Goal: Task Accomplishment & Management: Manage account settings

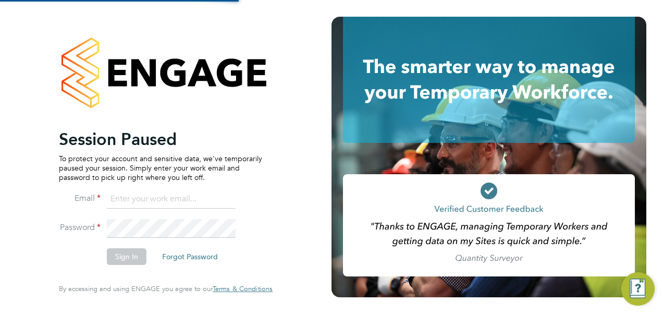
type input "S.Zama@setsquarerecruitment.com"
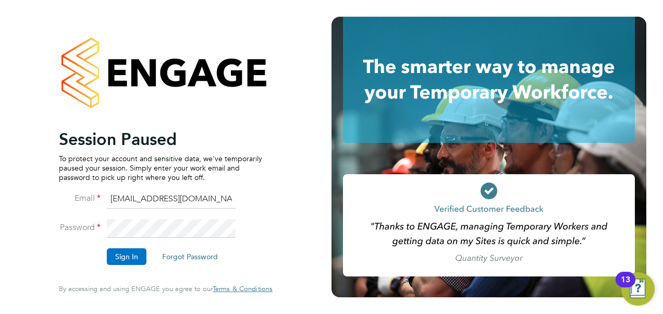
click at [133, 260] on button "Sign In" at bounding box center [127, 256] width 40 height 17
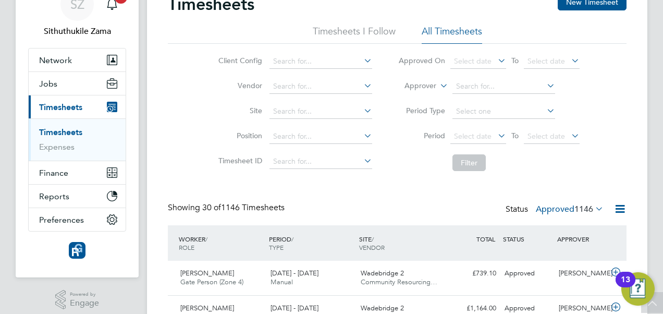
click at [496, 138] on icon at bounding box center [496, 135] width 0 height 15
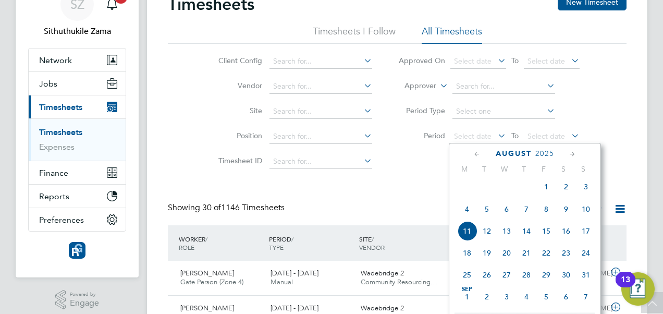
click at [465, 217] on span "4" at bounding box center [467, 209] width 20 height 20
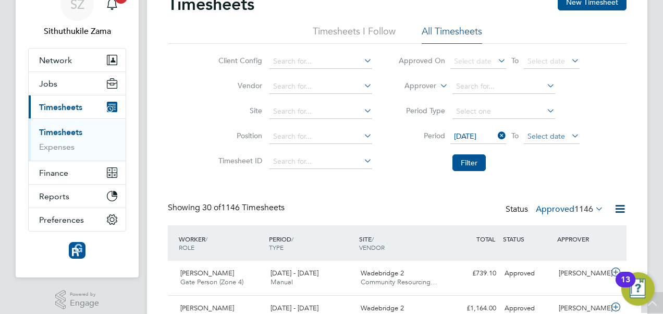
click at [566, 135] on span "Select date" at bounding box center [552, 137] width 56 height 14
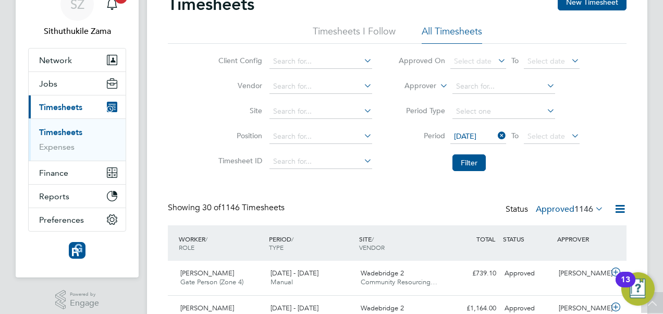
click at [591, 208] on span "1146" at bounding box center [583, 209] width 19 height 10
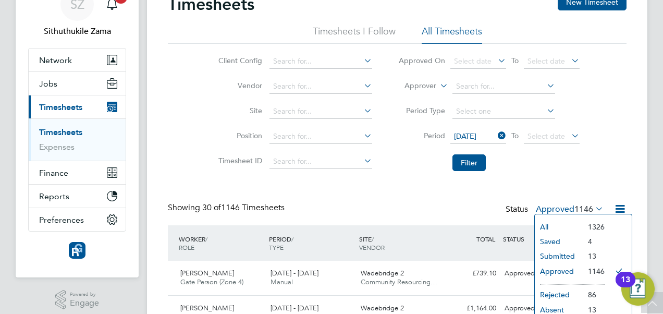
click at [550, 226] on li "All" at bounding box center [559, 226] width 48 height 15
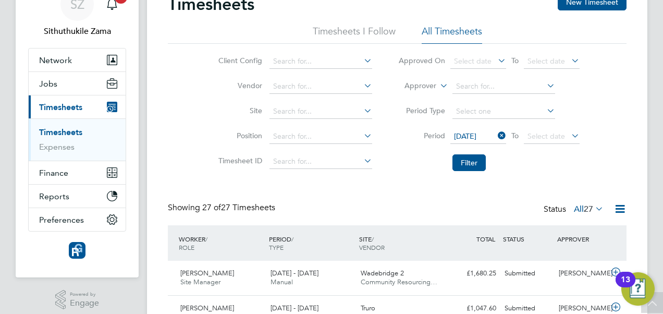
click at [569, 134] on icon at bounding box center [569, 135] width 0 height 15
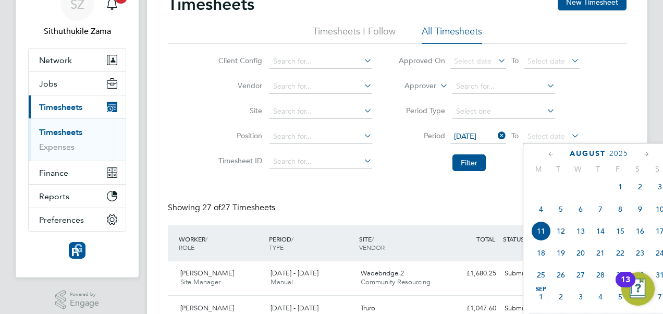
click at [661, 213] on span "10" at bounding box center [660, 209] width 20 height 20
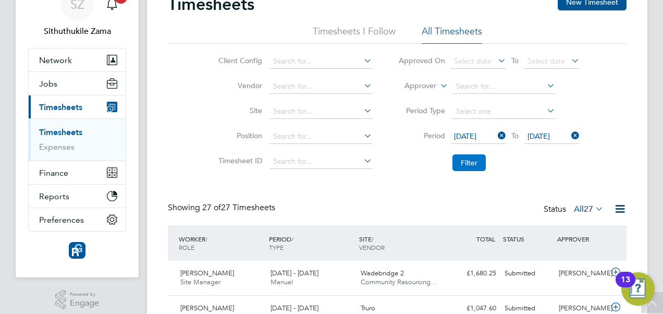
click at [470, 161] on button "Filter" at bounding box center [468, 162] width 33 height 17
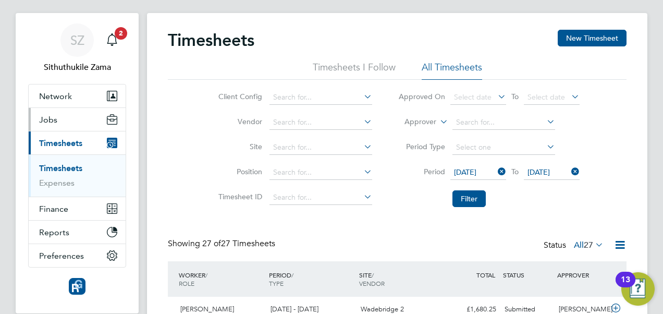
click at [42, 121] on span "Jobs" at bounding box center [48, 120] width 18 height 10
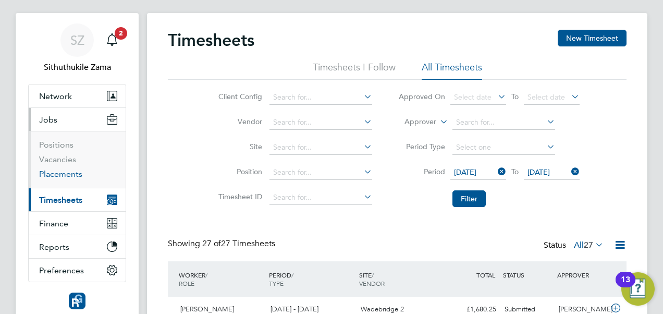
click at [69, 174] on link "Placements" at bounding box center [60, 174] width 43 height 10
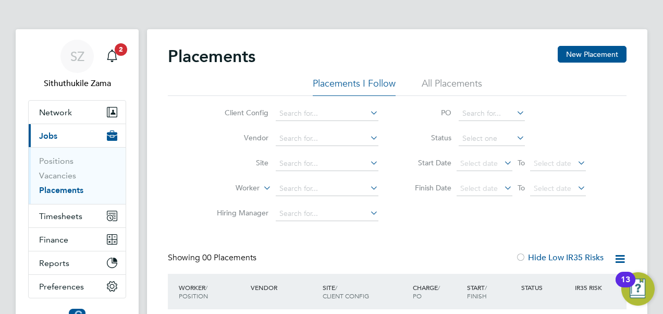
click at [441, 87] on li "All Placements" at bounding box center [452, 86] width 60 height 19
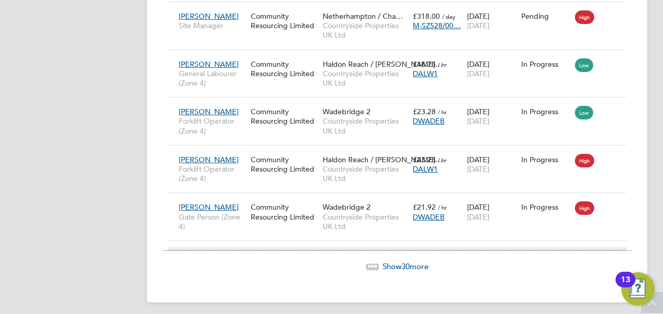
click at [393, 261] on span "Show 30 more" at bounding box center [406, 266] width 46 height 10
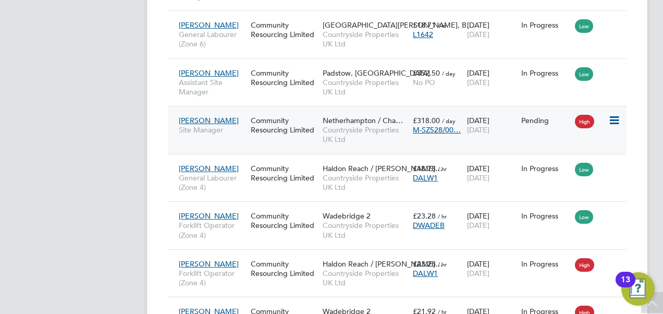
click at [200, 117] on span "[PERSON_NAME]" at bounding box center [209, 120] width 60 height 9
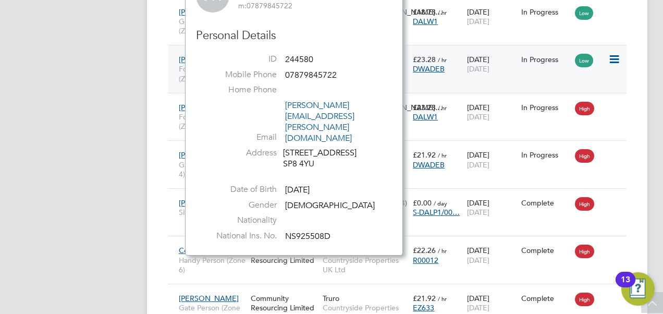
click at [512, 78] on div "[PERSON_NAME] Forklift Operator (Zone 4) Community Resourcing Limited [GEOGRAPH…" at bounding box center [397, 69] width 459 height 48
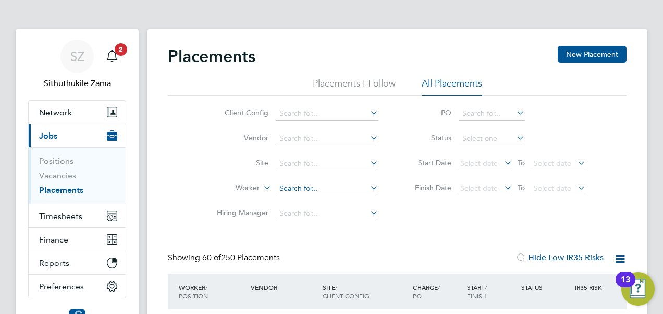
click at [288, 190] on input at bounding box center [327, 188] width 103 height 15
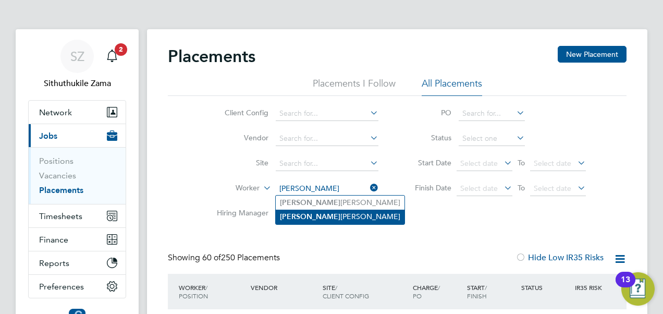
click at [316, 218] on li "[PERSON_NAME]" at bounding box center [340, 216] width 129 height 14
type input "[PERSON_NAME]"
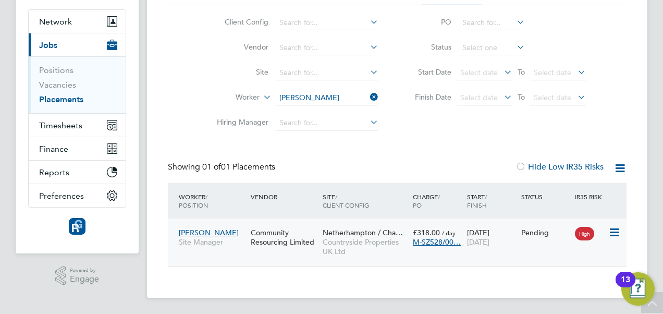
click at [618, 230] on icon at bounding box center [613, 232] width 10 height 13
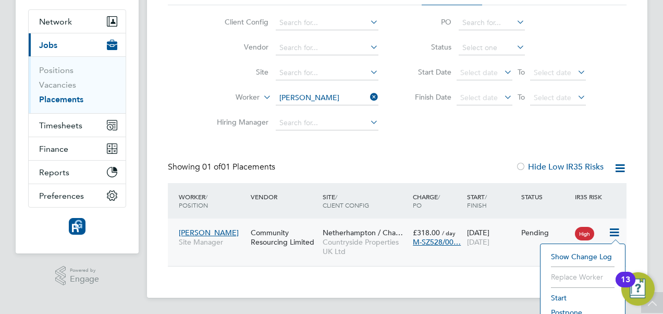
scroll to position [131, 0]
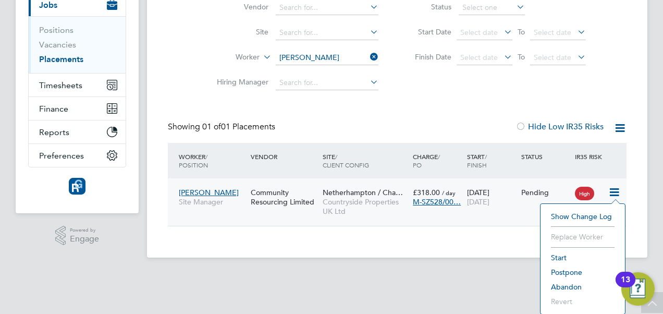
click at [494, 219] on div "[PERSON_NAME] Site Manager Community Resourcing Limited [GEOGRAPHIC_DATA] / Cha…" at bounding box center [397, 201] width 459 height 47
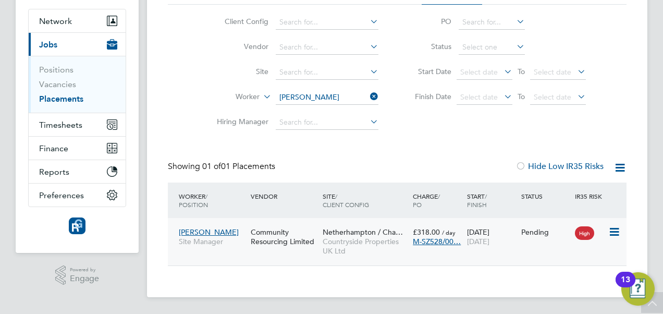
scroll to position [91, 0]
click at [438, 242] on span "M-SZ528/00…" at bounding box center [437, 241] width 48 height 9
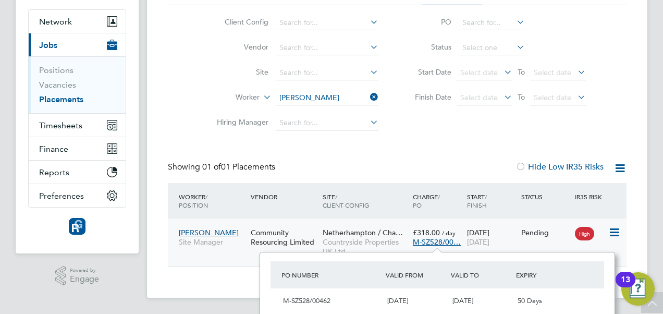
scroll to position [100, 0]
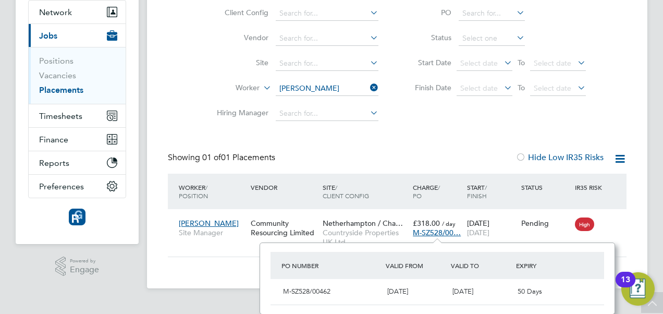
click at [636, 242] on div "Placements New Placement Placements I Follow All Placements Client Config Vendo…" at bounding box center [397, 108] width 500 height 359
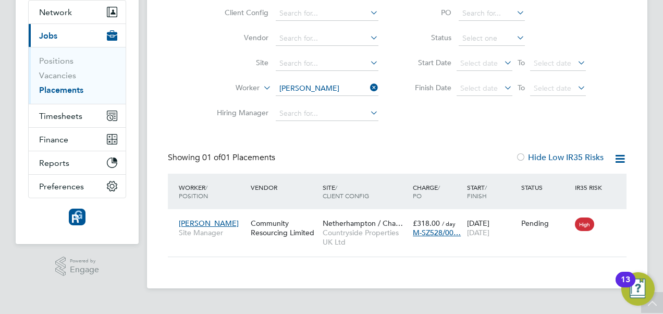
scroll to position [91, 0]
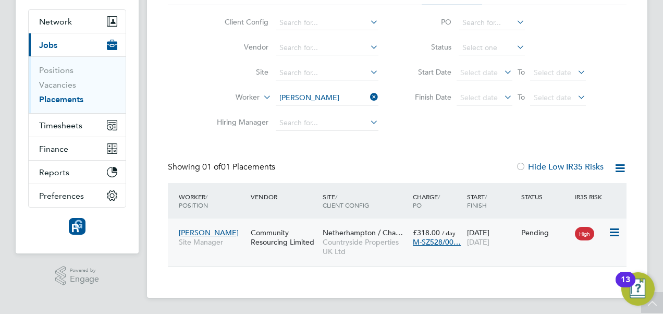
click at [619, 229] on icon at bounding box center [613, 232] width 10 height 13
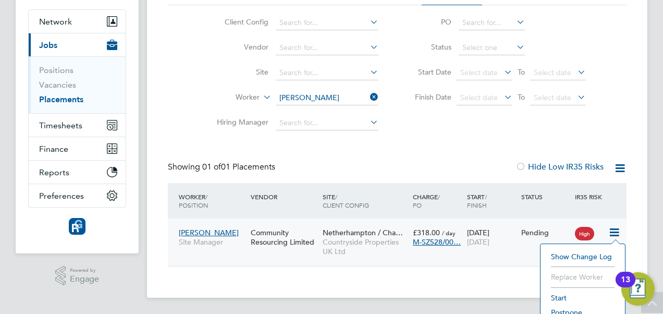
scroll to position [131, 0]
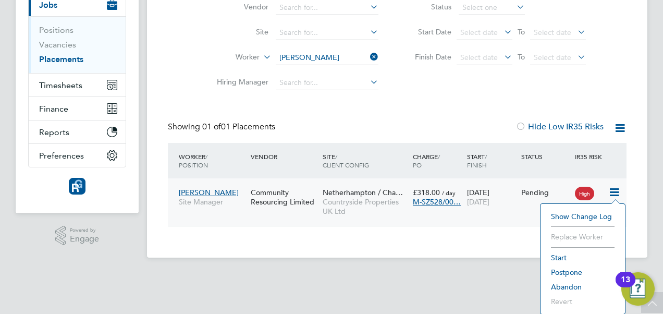
click at [473, 237] on div "Placements New Placement Placements I Follow All Placements Client Config Vendo…" at bounding box center [397, 77] width 500 height 359
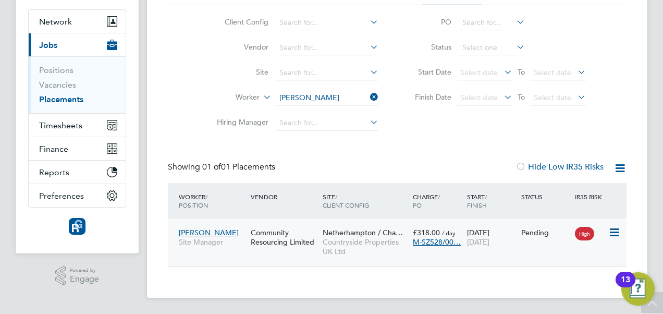
click at [202, 233] on span "[PERSON_NAME]" at bounding box center [209, 232] width 60 height 9
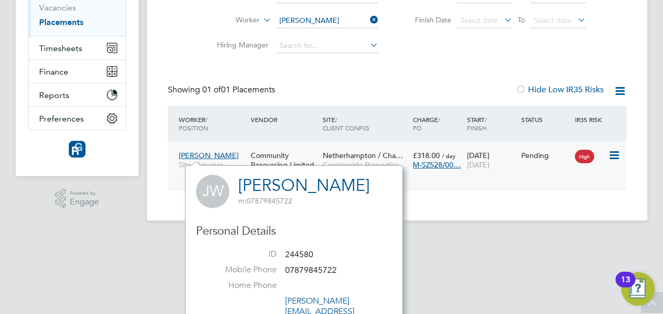
scroll to position [116, 0]
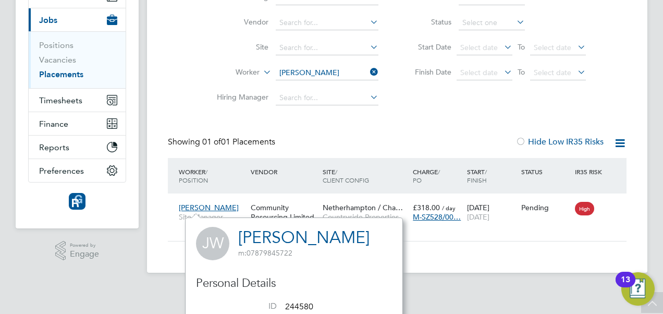
click at [446, 251] on div "Placements New Placement Placements I Follow All Placements Client Config Vendo…" at bounding box center [397, 92] width 500 height 359
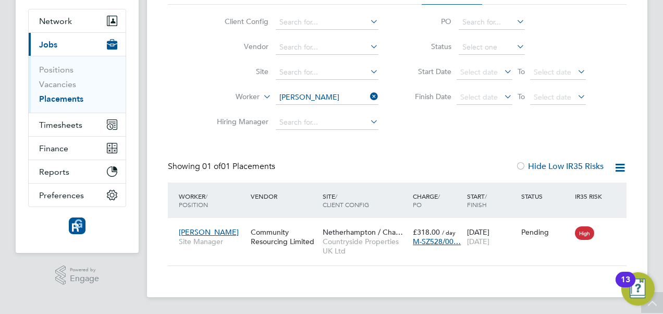
scroll to position [91, 0]
click at [418, 242] on span "M-SZ528/00…" at bounding box center [437, 241] width 48 height 9
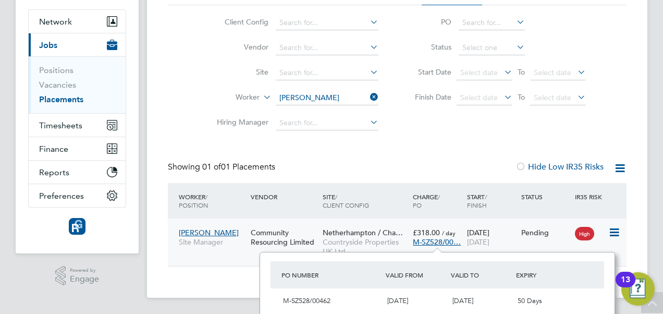
scroll to position [100, 0]
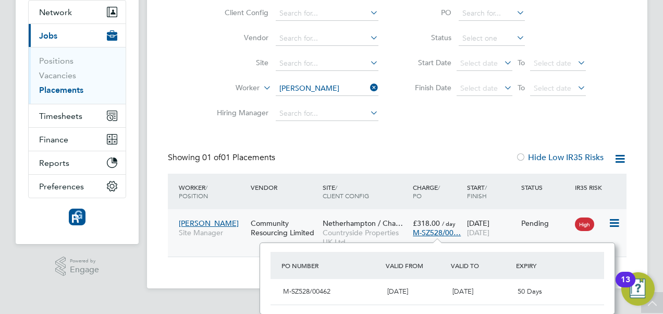
click at [379, 234] on span "Countryside Properties UK Ltd" at bounding box center [365, 237] width 85 height 19
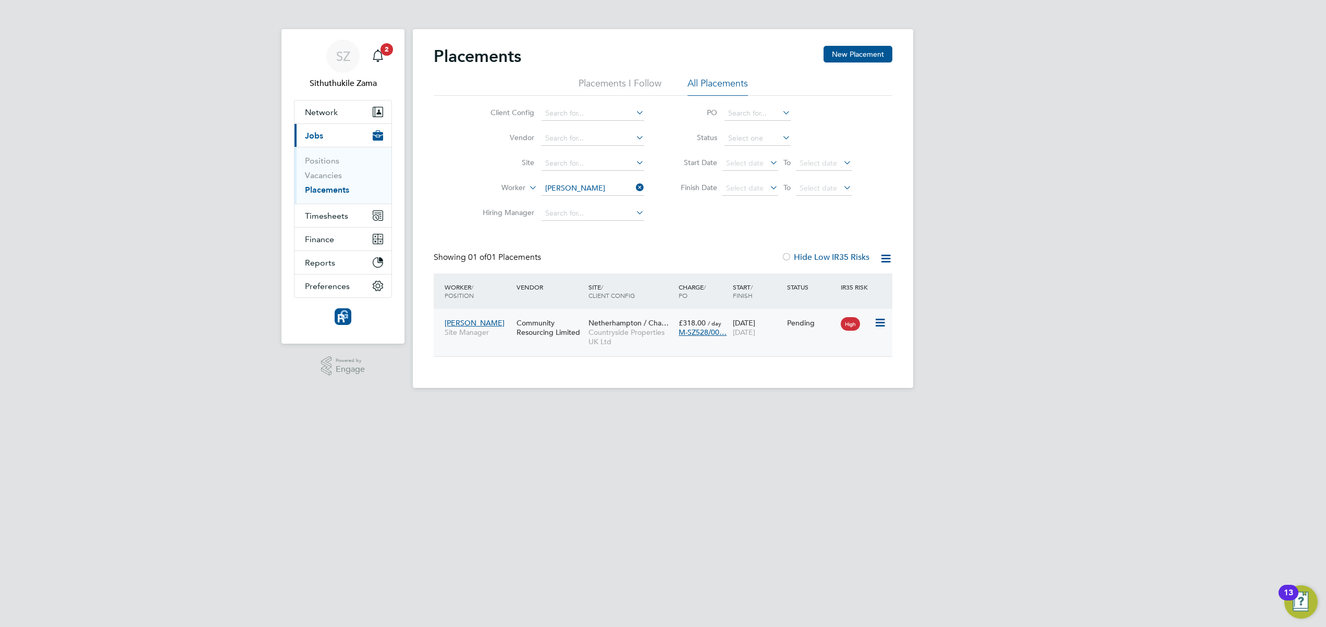
scroll to position [5, 5]
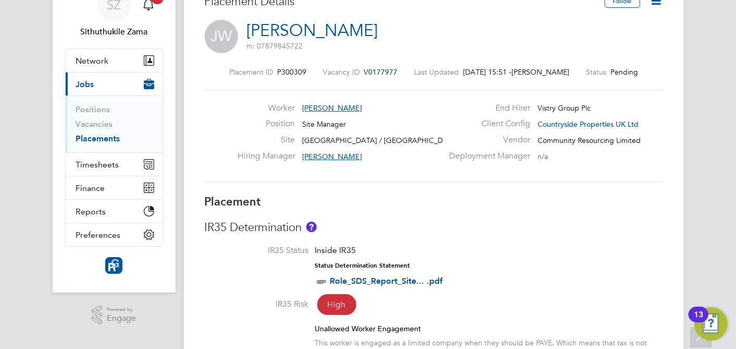
scroll to position [5, 5]
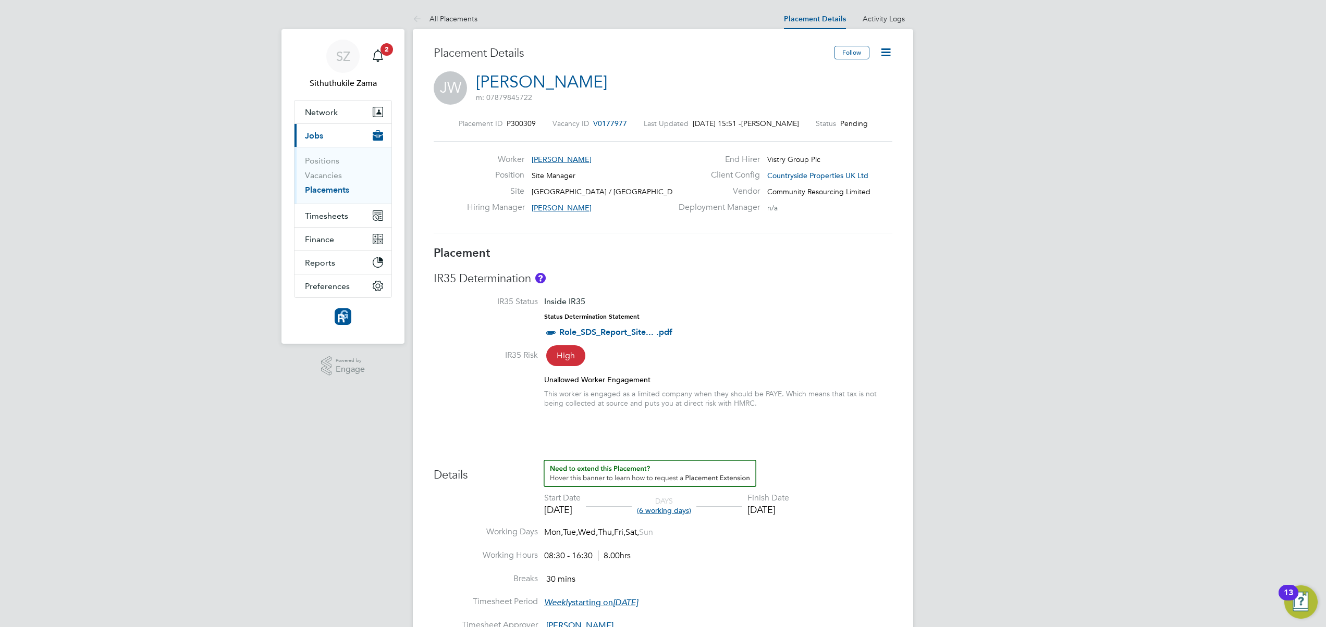
click at [598, 70] on div "Placement Details" at bounding box center [630, 59] width 392 height 26
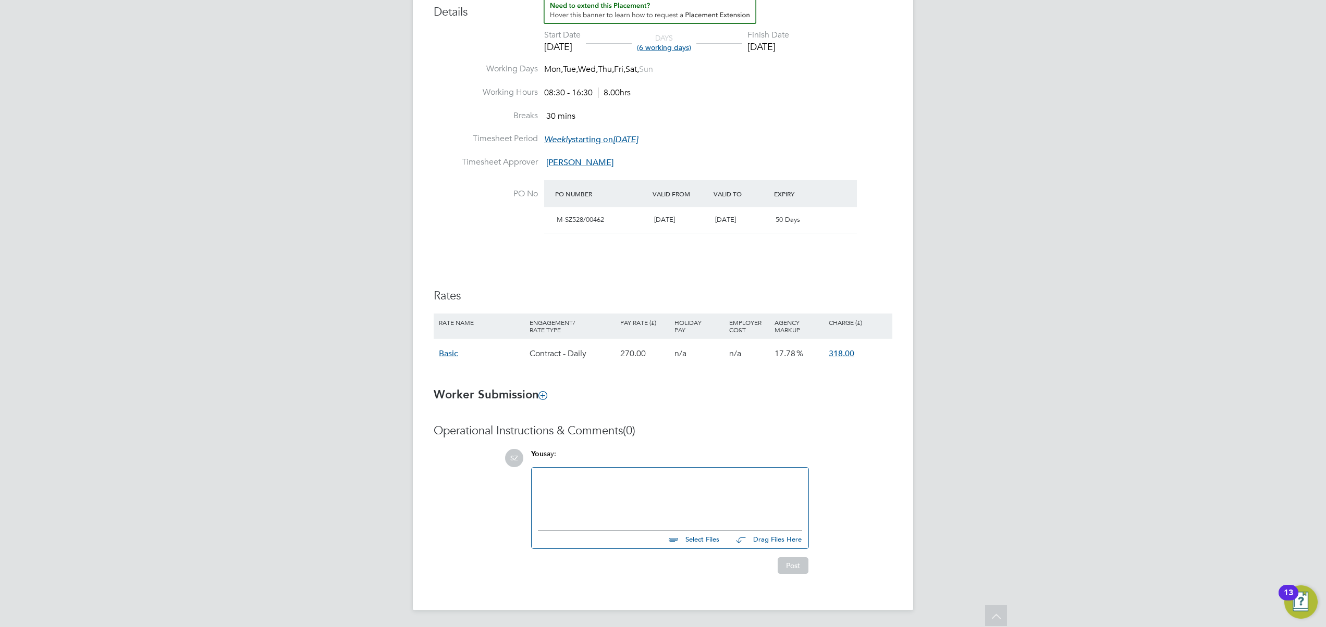
scroll to position [0, 0]
